Goal: Information Seeking & Learning: Learn about a topic

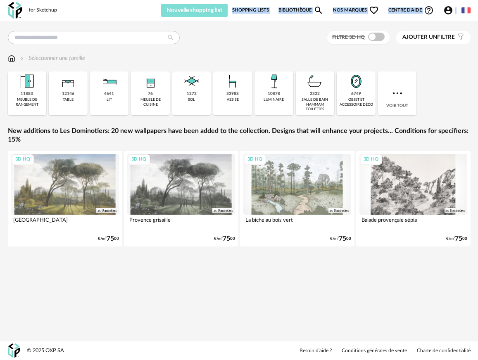
drag, startPoint x: 103, startPoint y: 14, endPoint x: 192, endPoint y: 10, distance: 88.9
click at [192, 10] on div "Nouvelle shopping list Mettre à jour ma Shopping List Refresh icon Shopping Lis…" at bounding box center [268, 10] width 404 height 13
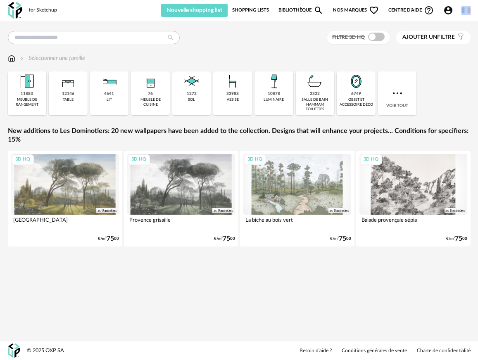
drag, startPoint x: 126, startPoint y: 15, endPoint x: 142, endPoint y: 20, distance: 16.6
click at [142, 20] on div "for Sketchup Nouvelle shopping list Mettre à jour ma Shopping List Refresh icon…" at bounding box center [239, 180] width 478 height 360
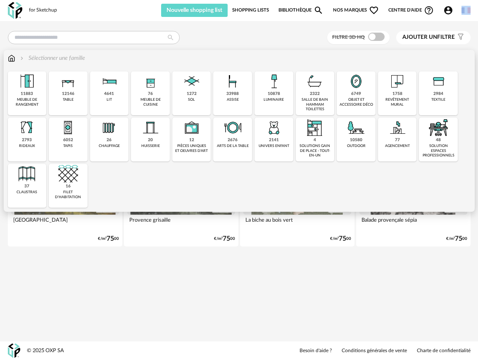
click at [29, 89] on img at bounding box center [27, 81] width 20 height 20
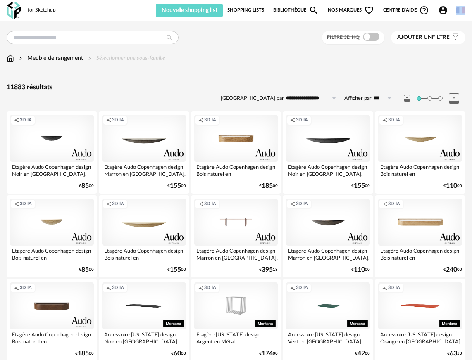
drag, startPoint x: 84, startPoint y: 11, endPoint x: 122, endPoint y: 30, distance: 42.1
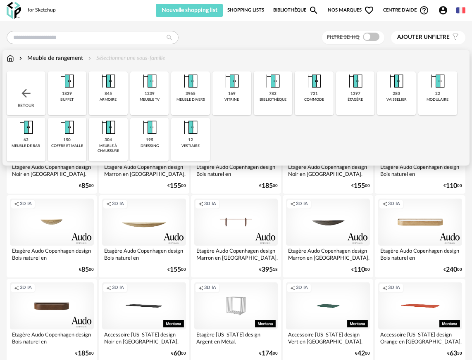
click at [121, 57] on div "Meuble de rangement Sélectionner une sous-famille" at bounding box center [86, 58] width 159 height 8
click at [310, 92] on div "721" at bounding box center [313, 93] width 7 height 5
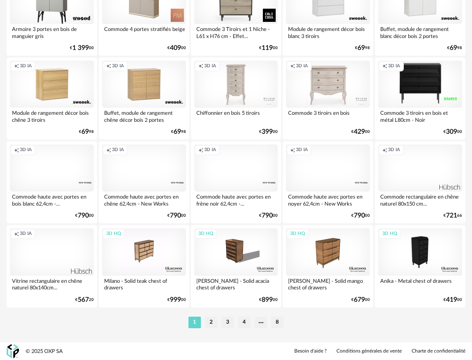
scroll to position [1481, 0]
click at [214, 326] on li "2" at bounding box center [211, 322] width 12 height 12
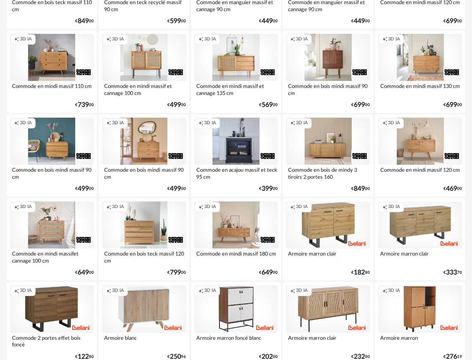
scroll to position [1481, 0]
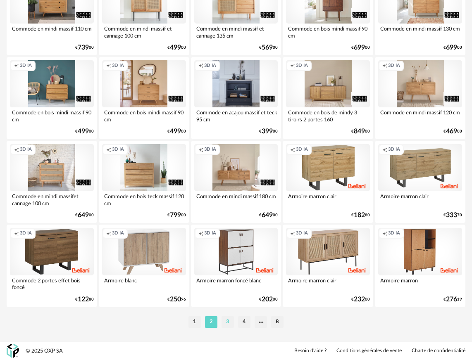
click at [229, 325] on li "3" at bounding box center [227, 322] width 12 height 12
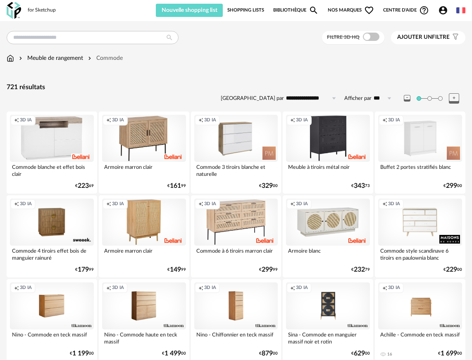
click at [413, 40] on span "Ajouter un" at bounding box center [414, 37] width 35 height 6
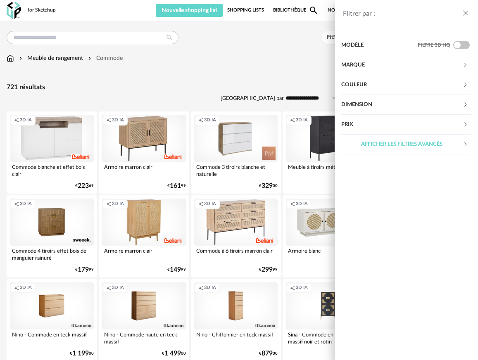
click at [390, 104] on div "Dimension" at bounding box center [401, 105] width 121 height 20
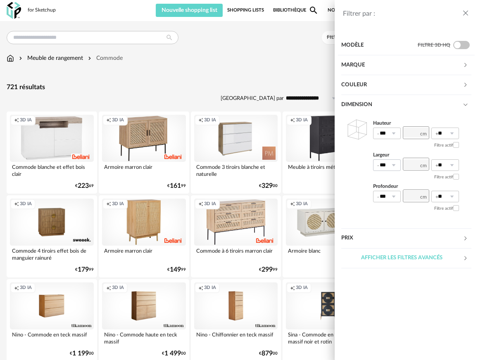
click at [394, 165] on icon at bounding box center [393, 165] width 10 height 12
click at [414, 149] on div "Filtre actif" at bounding box center [416, 145] width 86 height 12
click at [413, 166] on input "number" at bounding box center [416, 164] width 26 height 13
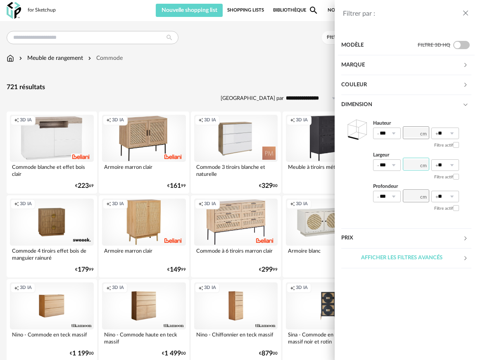
type input "***"
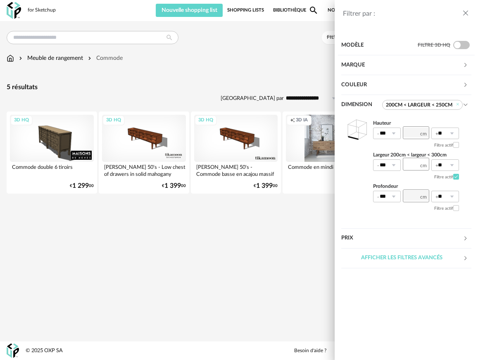
click at [233, 238] on div "Filtrer par : Modèle Filtre 3D HQ Marque &tradition 0 101 Copenhagen 0 366 Conc…" at bounding box center [239, 180] width 478 height 360
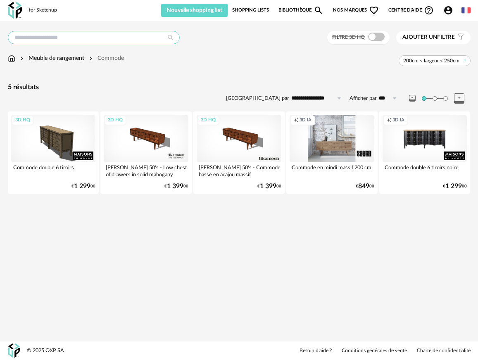
click at [66, 39] on input "text" at bounding box center [94, 37] width 172 height 13
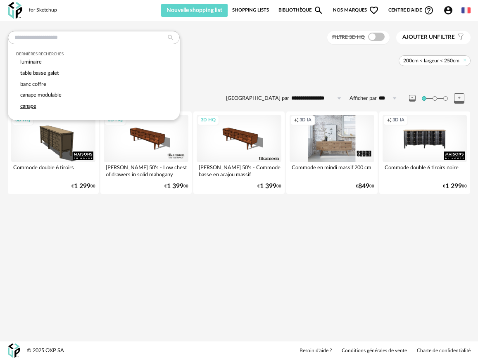
click at [28, 101] on div "canape" at bounding box center [93, 106] width 155 height 11
type input "******"
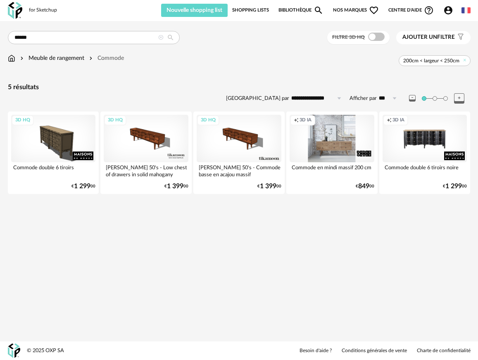
click at [169, 38] on icon at bounding box center [171, 37] width 14 height 7
type input "**********"
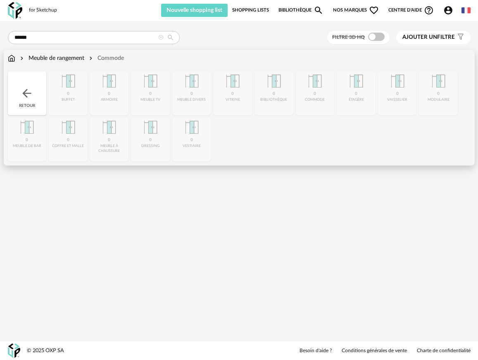
click at [12, 56] on img at bounding box center [11, 58] width 7 height 8
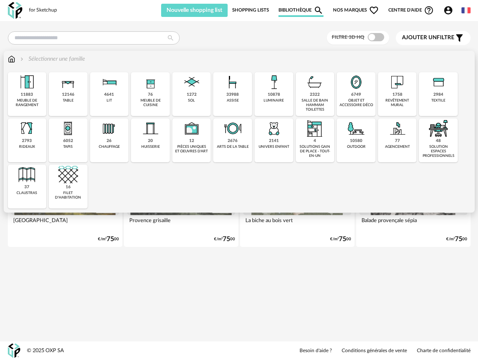
click at [240, 107] on div "33988 assise" at bounding box center [232, 94] width 39 height 44
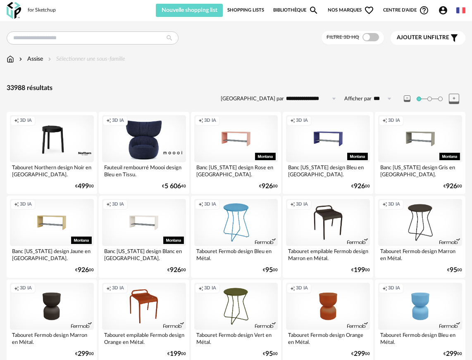
click at [109, 61] on div "Assise Sélectionner une sous-famille" at bounding box center [66, 59] width 119 height 8
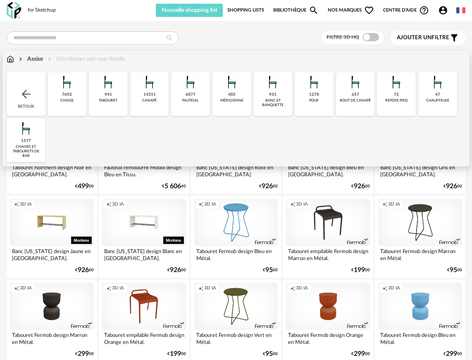
click at [138, 80] on div "14311 canapé" at bounding box center [149, 94] width 39 height 44
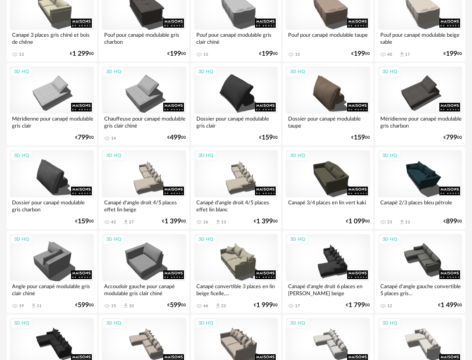
scroll to position [1481, 0]
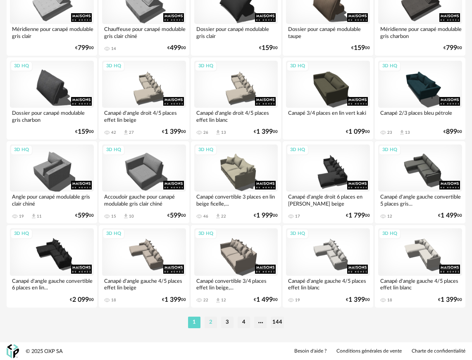
click at [211, 320] on li "2" at bounding box center [210, 323] width 12 height 12
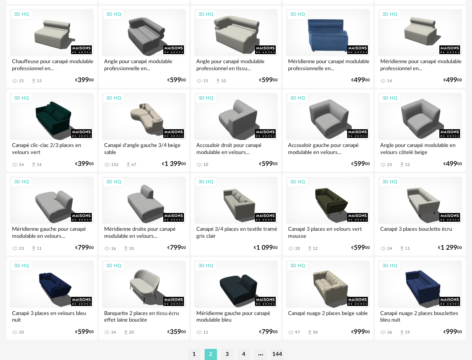
scroll to position [1481, 0]
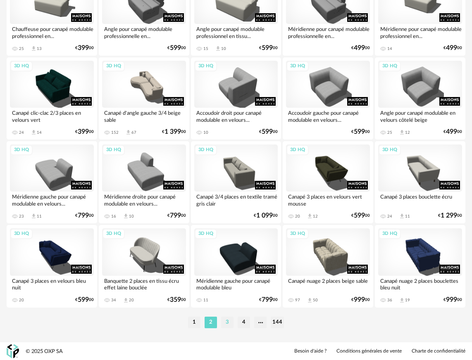
click at [231, 323] on li "3" at bounding box center [227, 323] width 12 height 12
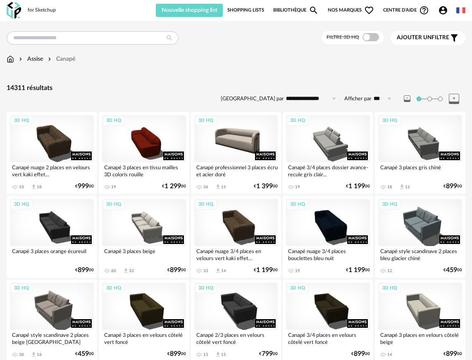
click at [435, 41] on div "Ajouter un filtre s Filter icon" at bounding box center [428, 38] width 62 height 10
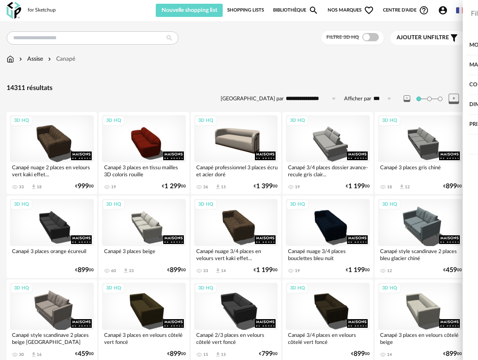
click at [380, 87] on div "Couleur" at bounding box center [401, 85] width 121 height 20
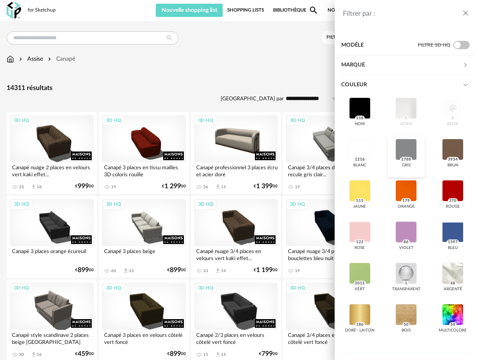
click at [397, 143] on div at bounding box center [405, 149] width 21 height 21
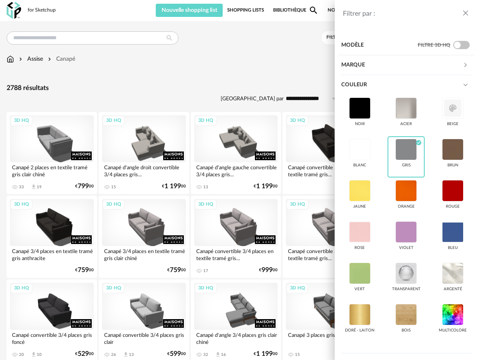
click at [455, 83] on div "Couleur" at bounding box center [401, 85] width 121 height 20
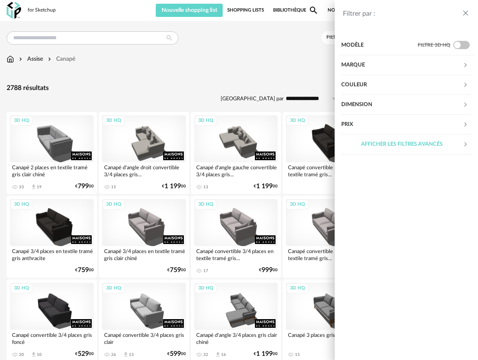
click at [442, 102] on div "Dimension" at bounding box center [401, 105] width 121 height 20
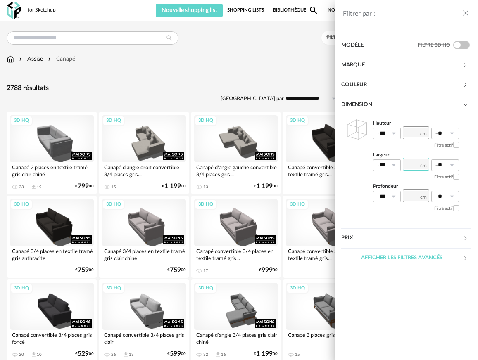
click at [418, 164] on input "number" at bounding box center [416, 164] width 26 height 13
type input "***"
click at [411, 199] on input "number" at bounding box center [416, 196] width 26 height 13
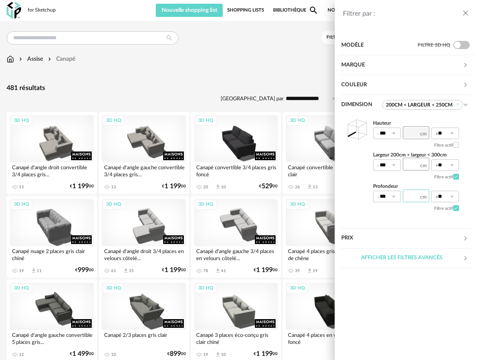
click at [411, 193] on input "number" at bounding box center [416, 196] width 26 height 13
type input "***"
